Goal: Task Accomplishment & Management: Manage account settings

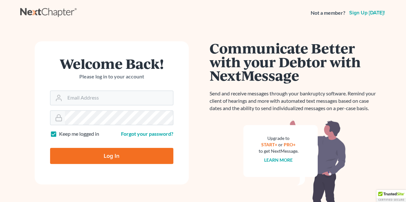
click at [83, 107] on form "Welcome Back! Please log in to your account Email Address Password Keep me logg…" at bounding box center [112, 112] width 154 height 143
click at [84, 96] on input "Email Address" at bounding box center [119, 98] width 108 height 14
type input "jcarruth@aol.com"
click at [105, 125] on div at bounding box center [111, 118] width 123 height 15
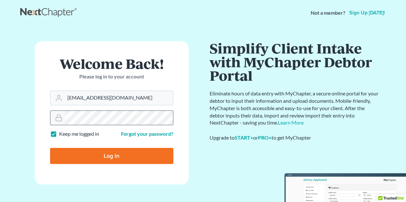
click at [50, 148] on input "Log In" at bounding box center [111, 156] width 123 height 16
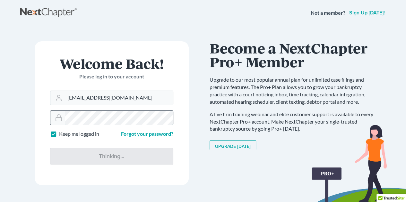
type input "Thinking..."
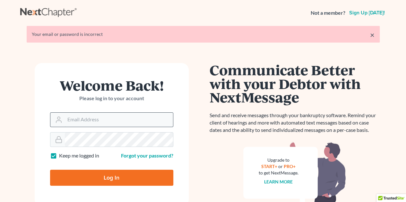
drag, startPoint x: 0, startPoint y: 0, endPoint x: 103, endPoint y: 119, distance: 157.6
click at [103, 119] on input "Email Address" at bounding box center [119, 120] width 108 height 14
type input "jcarruth@condontobin.com"
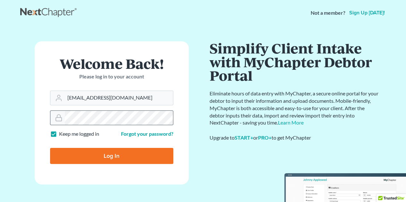
click at [50, 148] on input "Log In" at bounding box center [111, 156] width 123 height 16
type input "Thinking..."
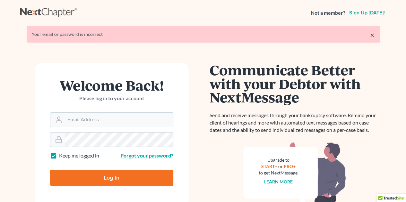
click at [128, 156] on link "Forgot your password?" at bounding box center [147, 156] width 52 height 6
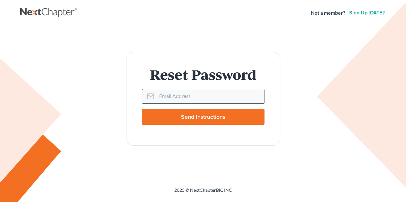
click at [195, 99] on input "Email Address" at bounding box center [210, 96] width 107 height 14
click at [199, 98] on input "Email Address" at bounding box center [210, 96] width 107 height 14
type input "jca"
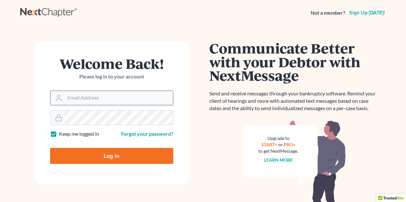
click at [99, 98] on input "Email Address" at bounding box center [119, 98] width 108 height 14
type input "[EMAIL_ADDRESS][DOMAIN_NAME]"
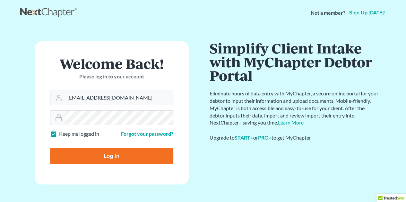
click at [50, 148] on input "Log In" at bounding box center [111, 156] width 123 height 16
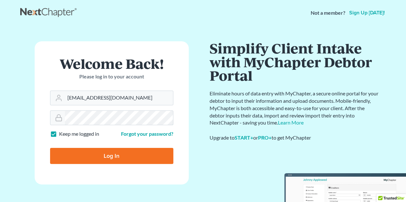
type input "Thinking..."
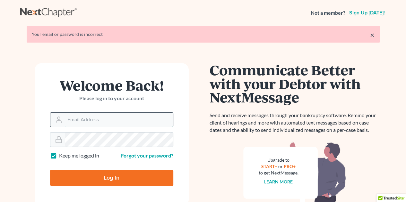
click at [118, 124] on input "Email Address" at bounding box center [119, 120] width 108 height 14
type input "[EMAIL_ADDRESS][DOMAIN_NAME]"
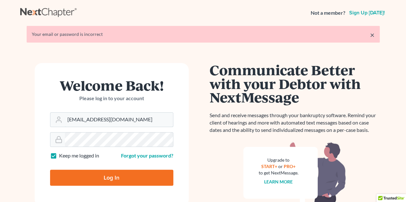
drag, startPoint x: 138, startPoint y: 120, endPoint x: 0, endPoint y: 118, distance: 137.6
click at [0, 118] on main "× Your email or password is incorrect Welcome Back! Please log in to your accou…" at bounding box center [203, 140] width 406 height 228
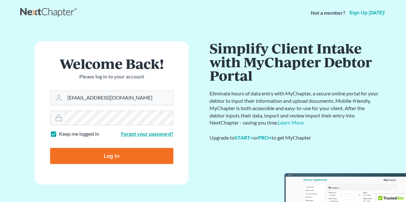
click at [157, 132] on link "Forgot your password?" at bounding box center [147, 134] width 52 height 6
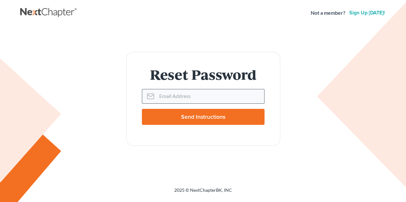
click at [167, 98] on input "Email Address" at bounding box center [210, 96] width 107 height 14
paste input "jcarruth@condontobin.com"
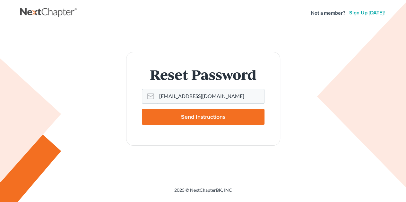
type input "jcarruth@condontobin.com"
click at [175, 116] on input "Send Instructions" at bounding box center [203, 117] width 123 height 16
